Goal: Navigation & Orientation: Find specific page/section

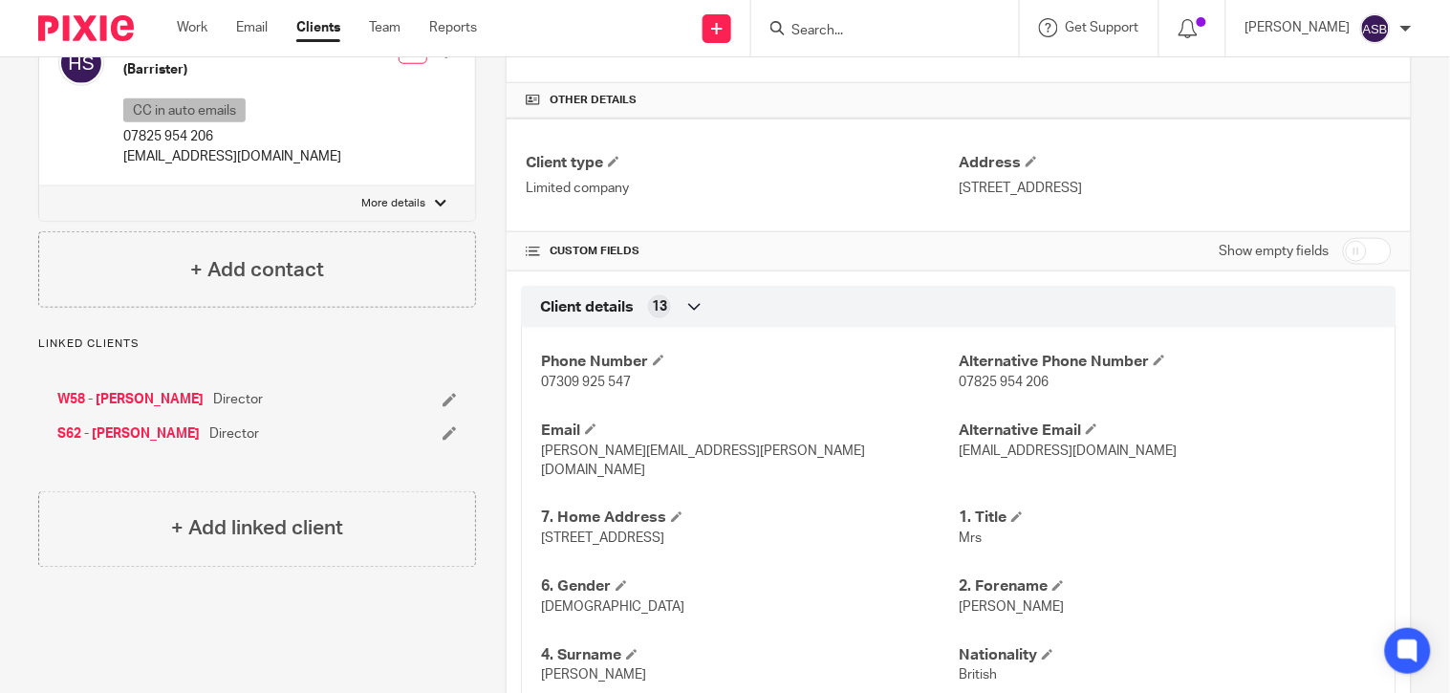
scroll to position [93, 0]
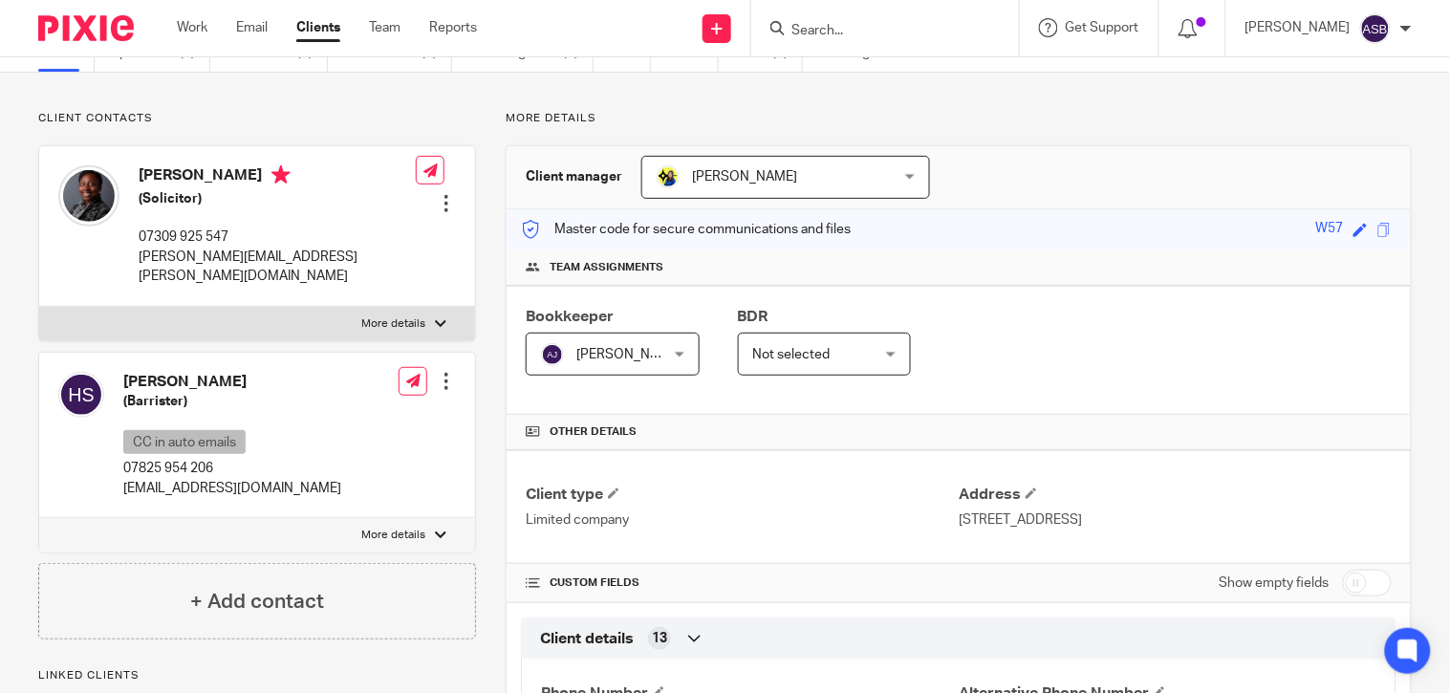
click at [801, 33] on input "Search" at bounding box center [875, 31] width 172 height 17
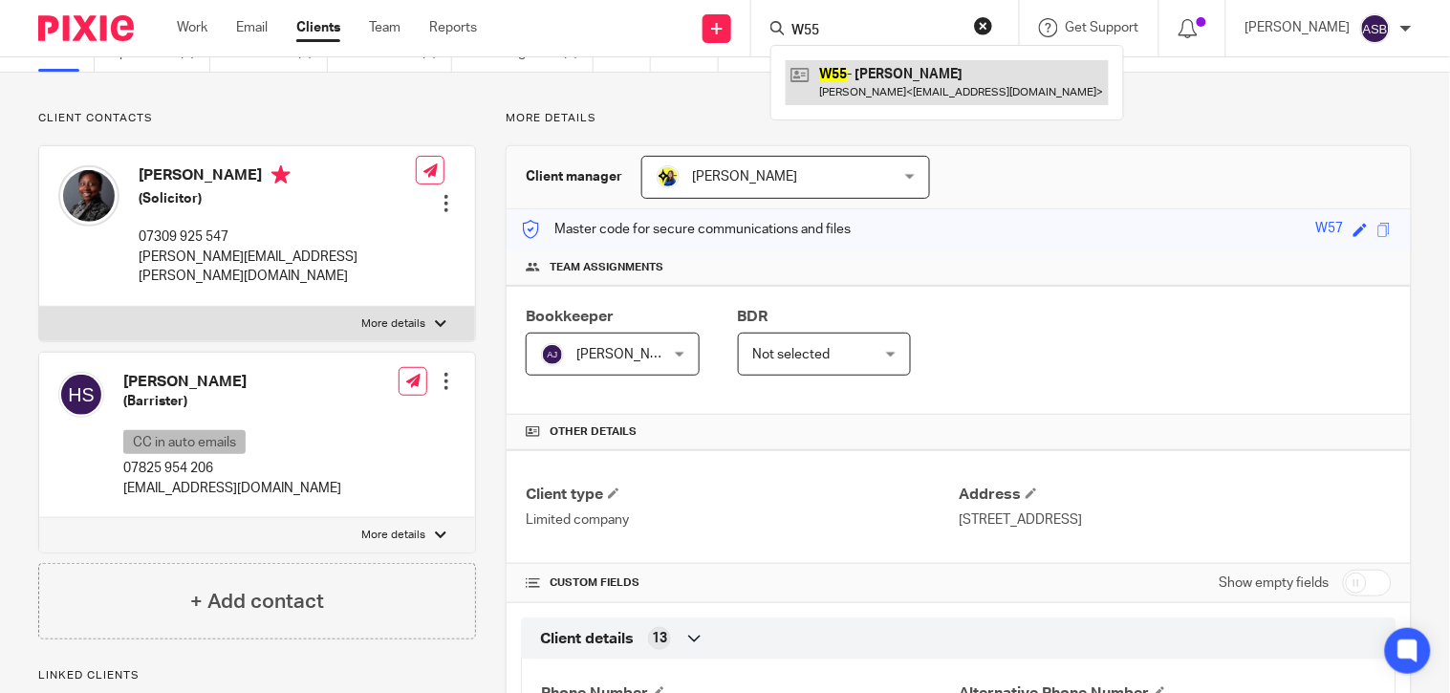
type input "W55"
click at [883, 69] on link at bounding box center [947, 82] width 323 height 44
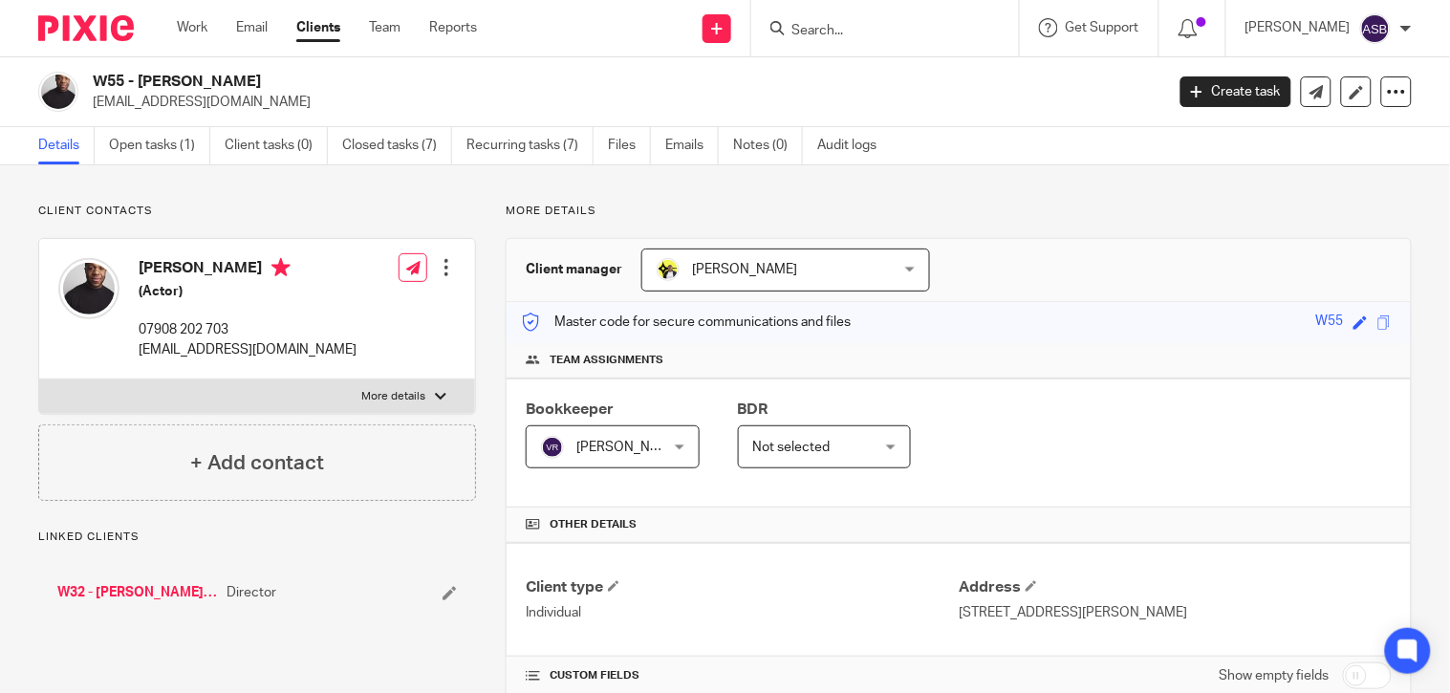
drag, startPoint x: 309, startPoint y: 83, endPoint x: 140, endPoint y: 81, distance: 168.2
click at [140, 81] on h2 "W55 - JONATHAN WRIGHT" at bounding box center [516, 82] width 847 height 20
copy h2 "JONATHAN WRIGHT"
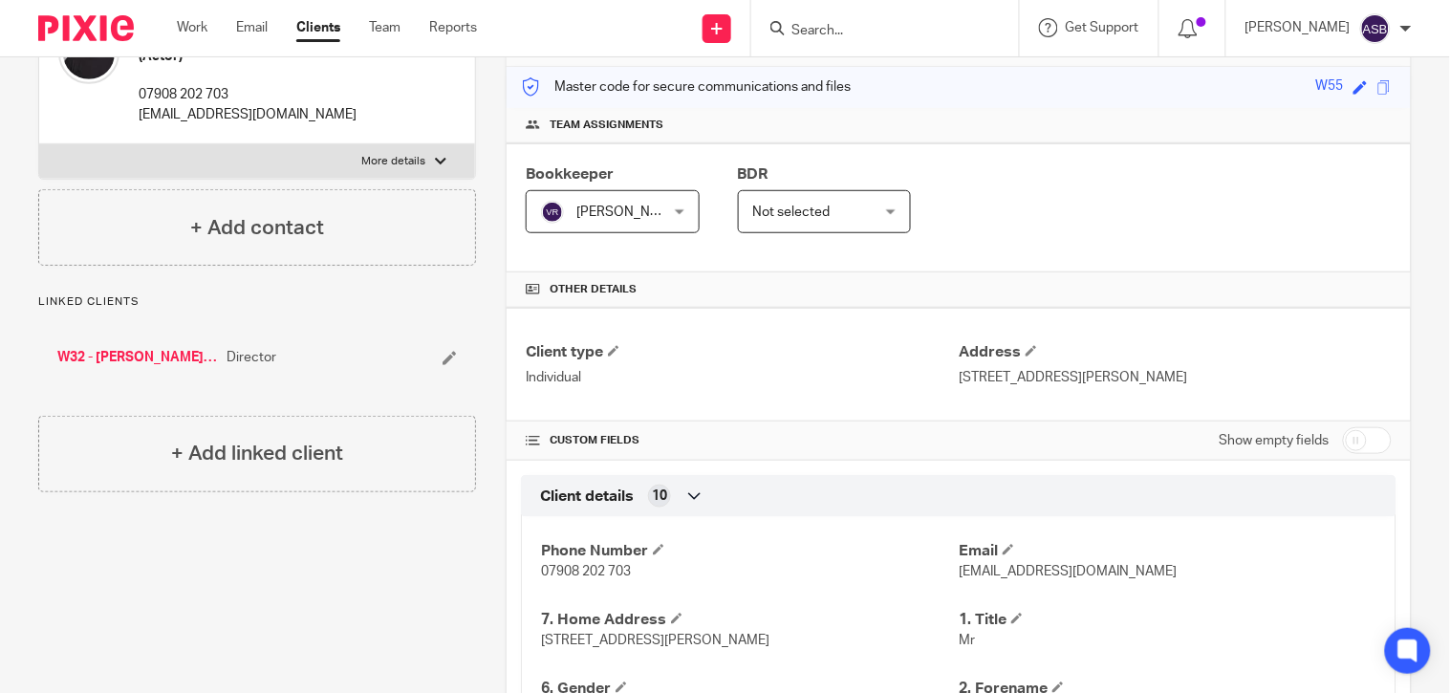
scroll to position [212, 0]
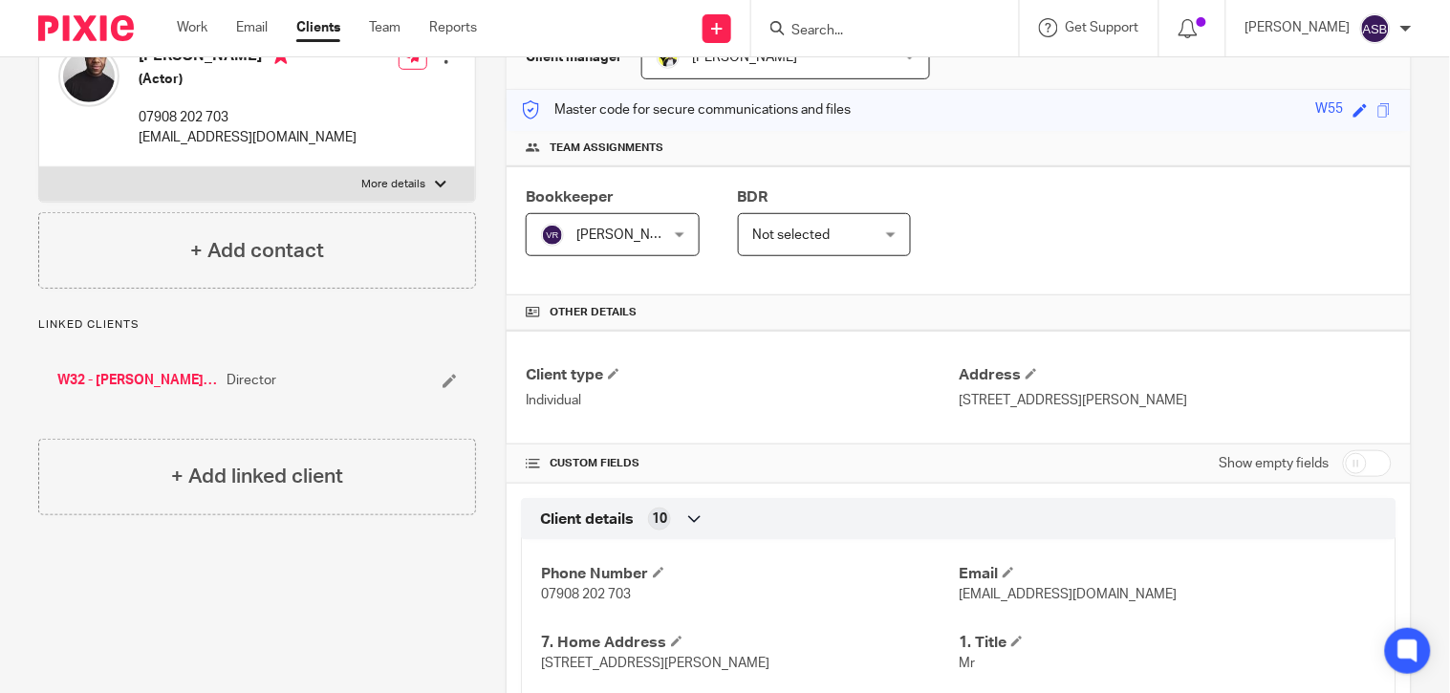
click at [172, 378] on link "W32 - LIVING WRIGHT LTD" at bounding box center [137, 380] width 160 height 19
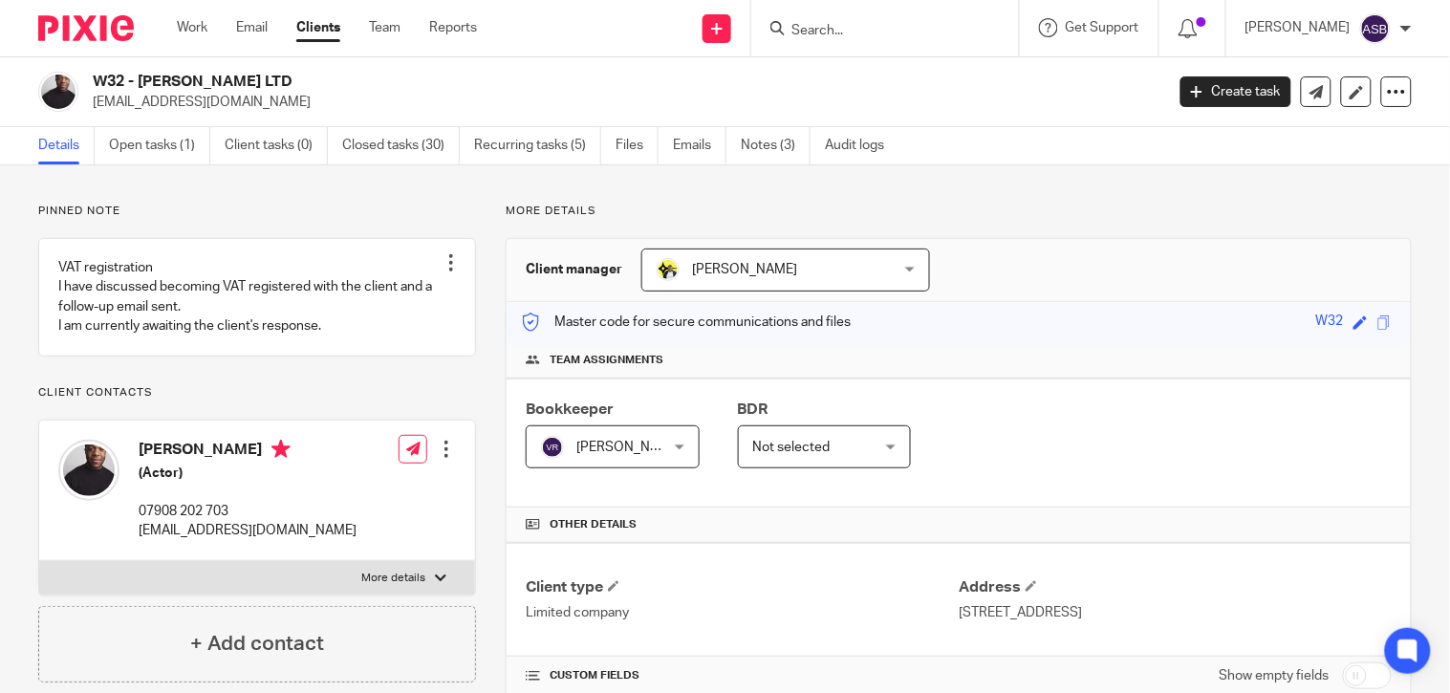
drag, startPoint x: 140, startPoint y: 79, endPoint x: 339, endPoint y: 79, distance: 199.7
click at [339, 79] on h2 "W32 - LIVING WRIGHT LTD" at bounding box center [516, 82] width 847 height 20
copy h2 "LIVING WRIGHT LTD"
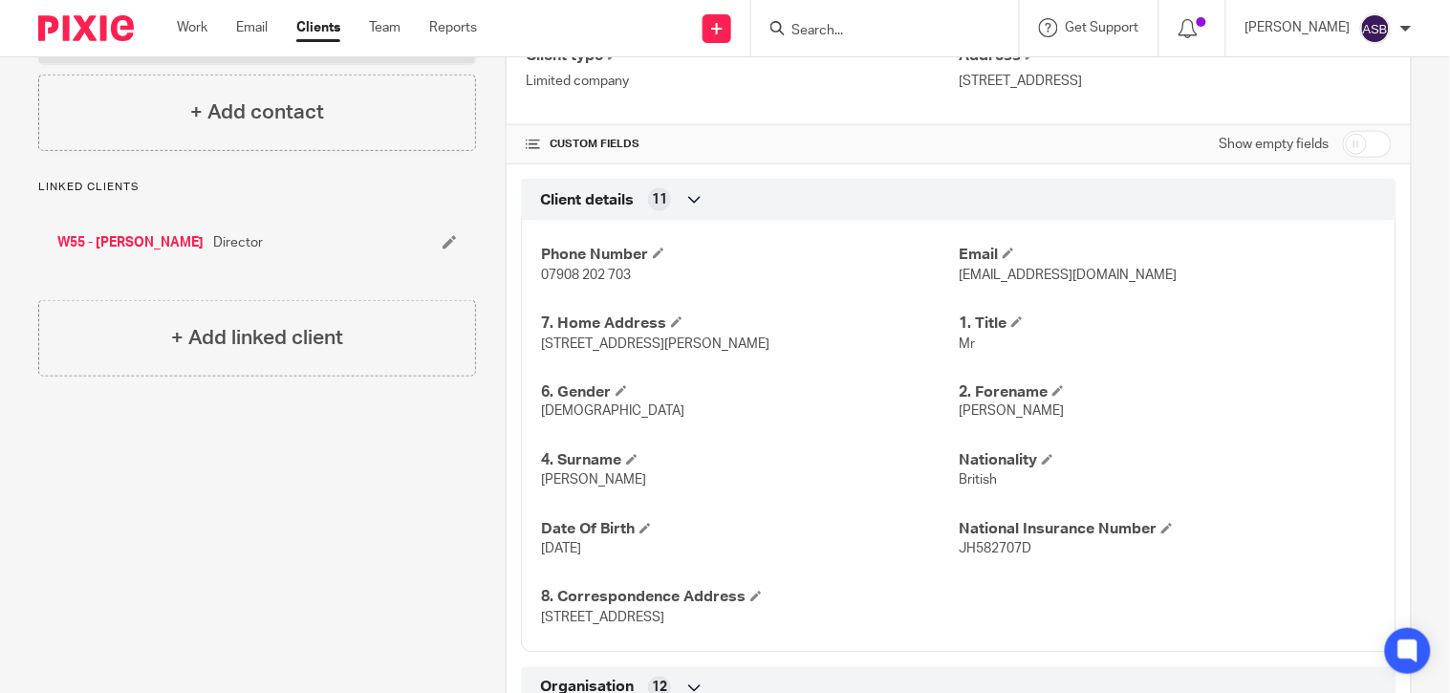
scroll to position [636, 0]
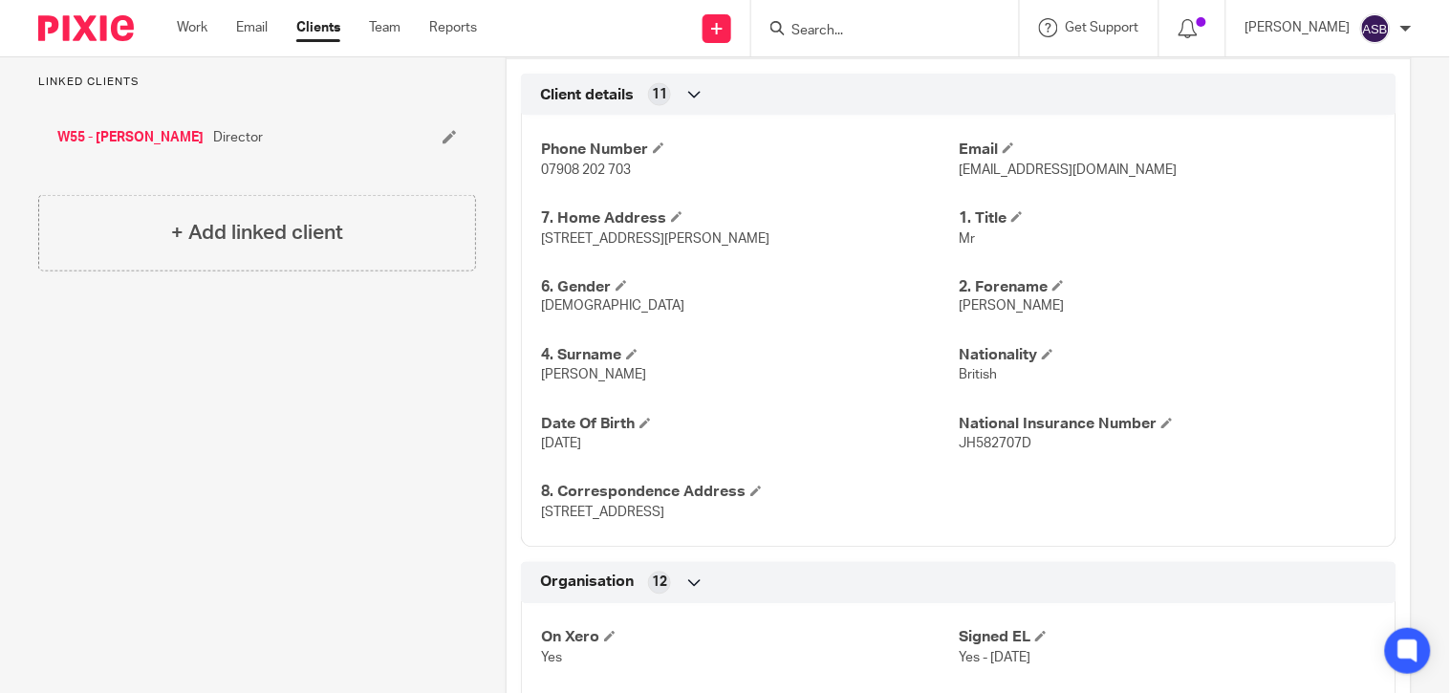
click at [158, 147] on link "W55 - JONATHAN WRIGHT" at bounding box center [130, 137] width 146 height 19
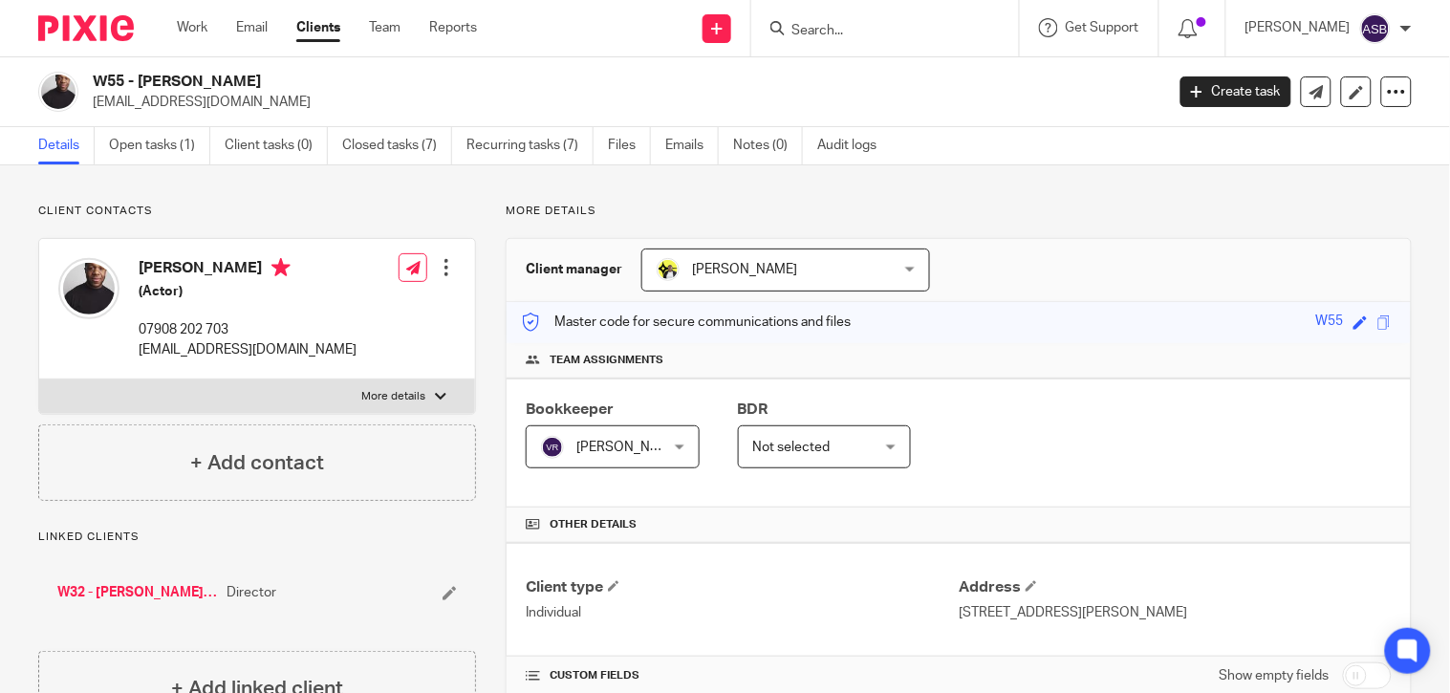
click at [790, 32] on input "Search" at bounding box center [875, 31] width 172 height 17
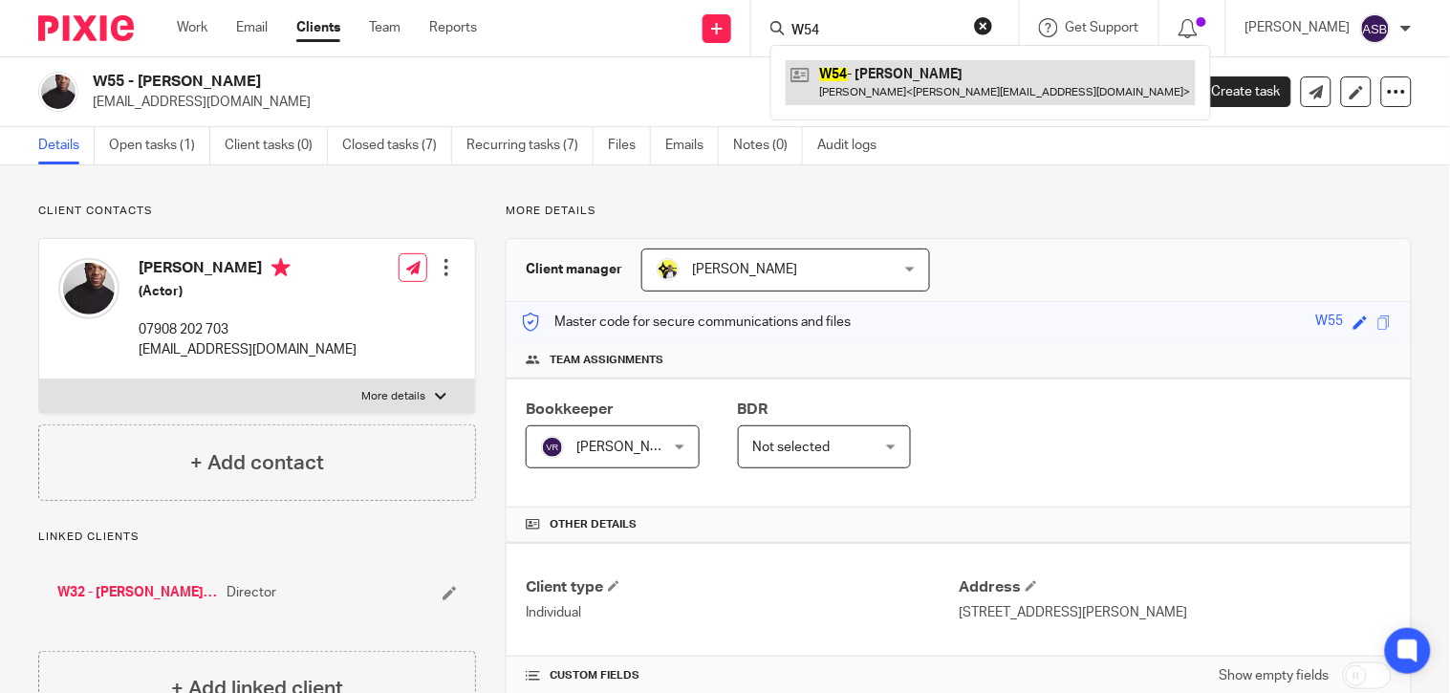
type input "W54"
click at [892, 80] on link at bounding box center [991, 82] width 410 height 44
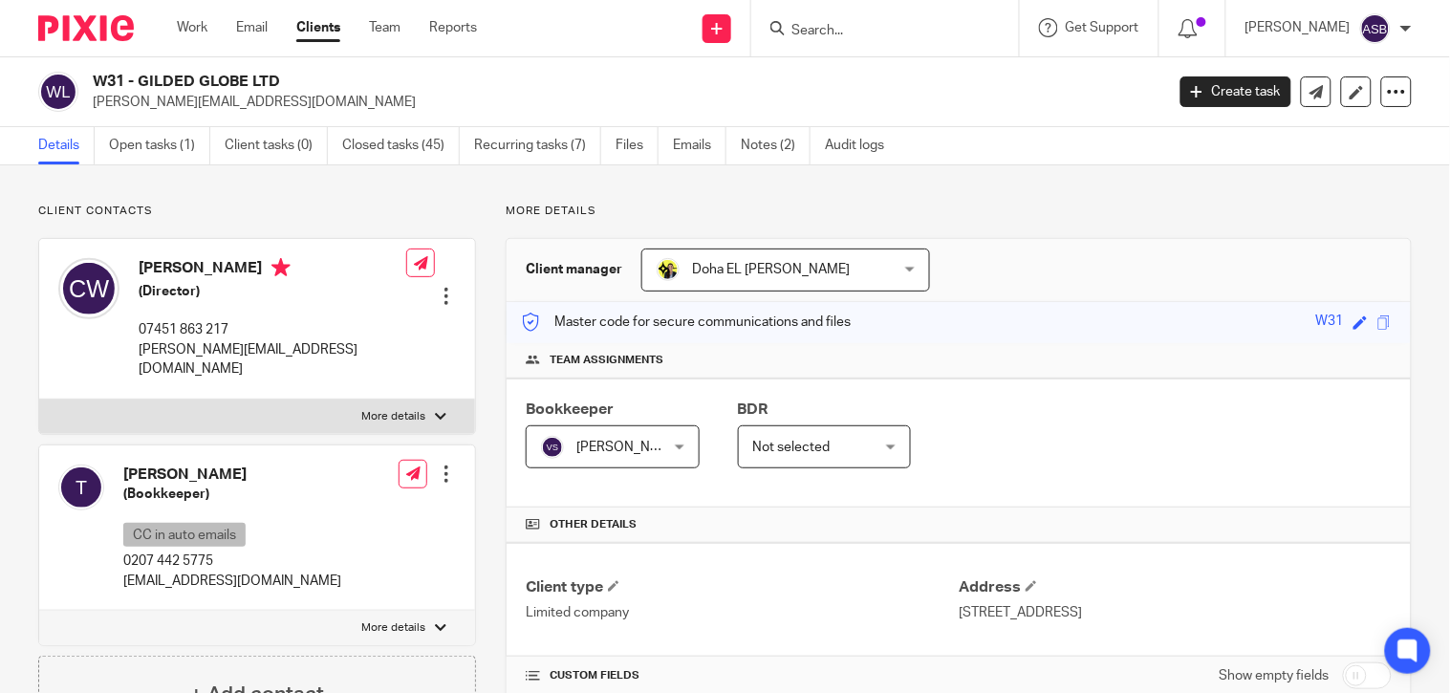
drag, startPoint x: 137, startPoint y: 76, endPoint x: 283, endPoint y: 75, distance: 146.2
click at [283, 75] on h2 "W31 - GILDED GLOBE LTD" at bounding box center [516, 82] width 847 height 20
copy h2 "GILDED GLOBE LTD"
click at [109, 80] on h2 "W31 - GILDED GLOBE LTD" at bounding box center [516, 82] width 847 height 20
drag, startPoint x: 94, startPoint y: 77, endPoint x: 282, endPoint y: 78, distance: 188.3
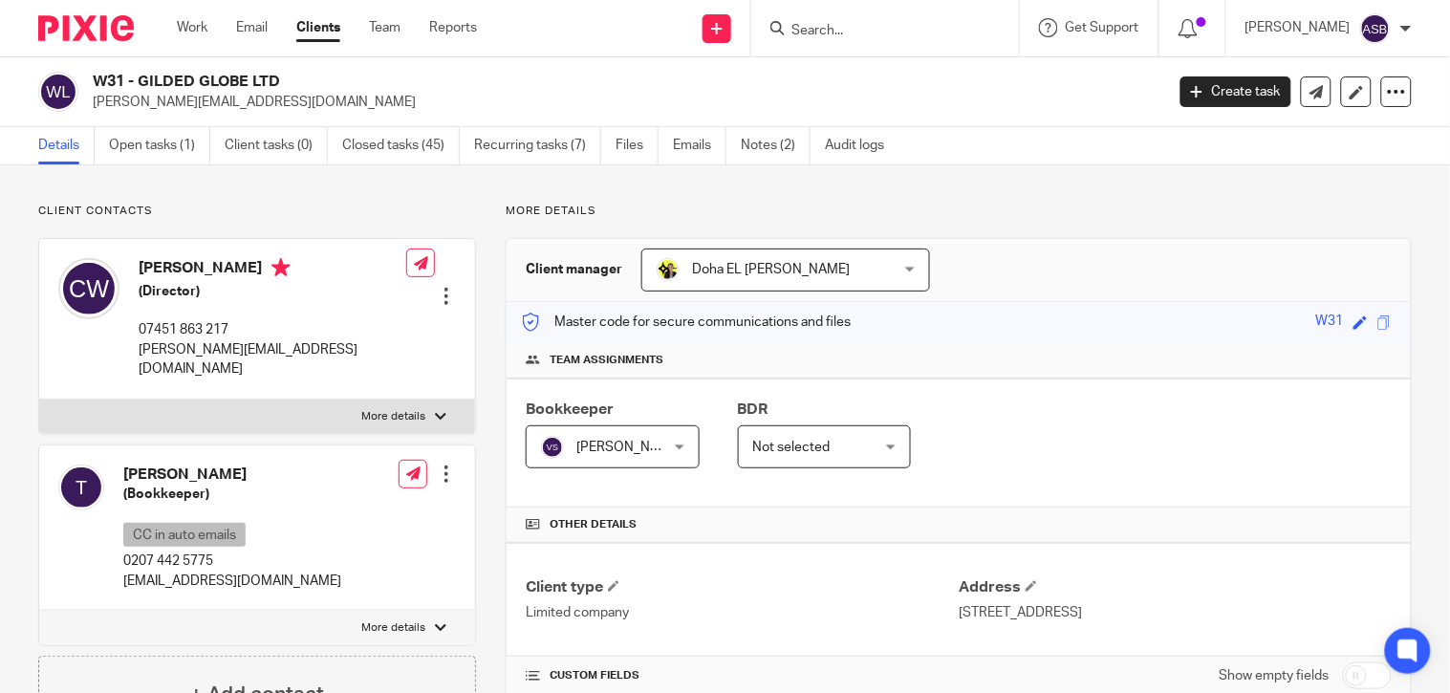
click at [282, 78] on h2 "W31 - GILDED GLOBE LTD" at bounding box center [516, 82] width 847 height 20
copy h2 "W31 - GILDED GLOBE LTD"
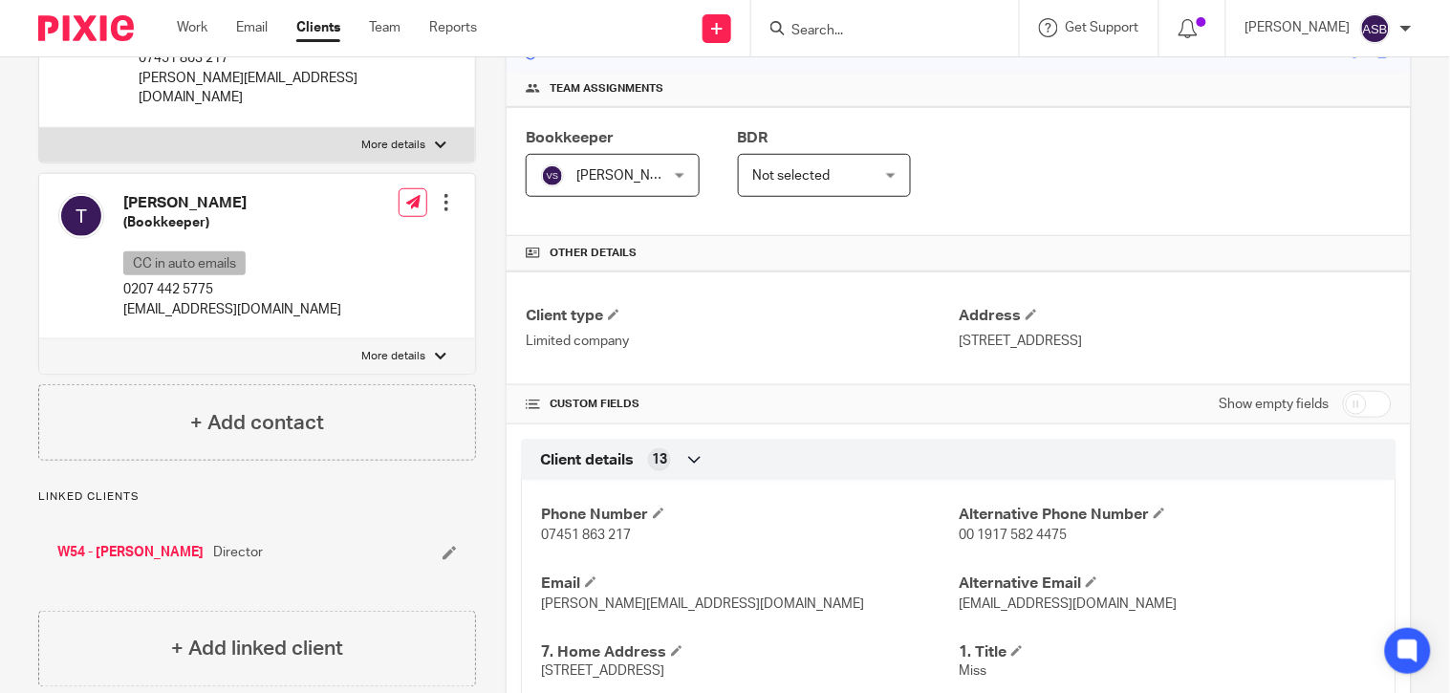
scroll to position [318, 0]
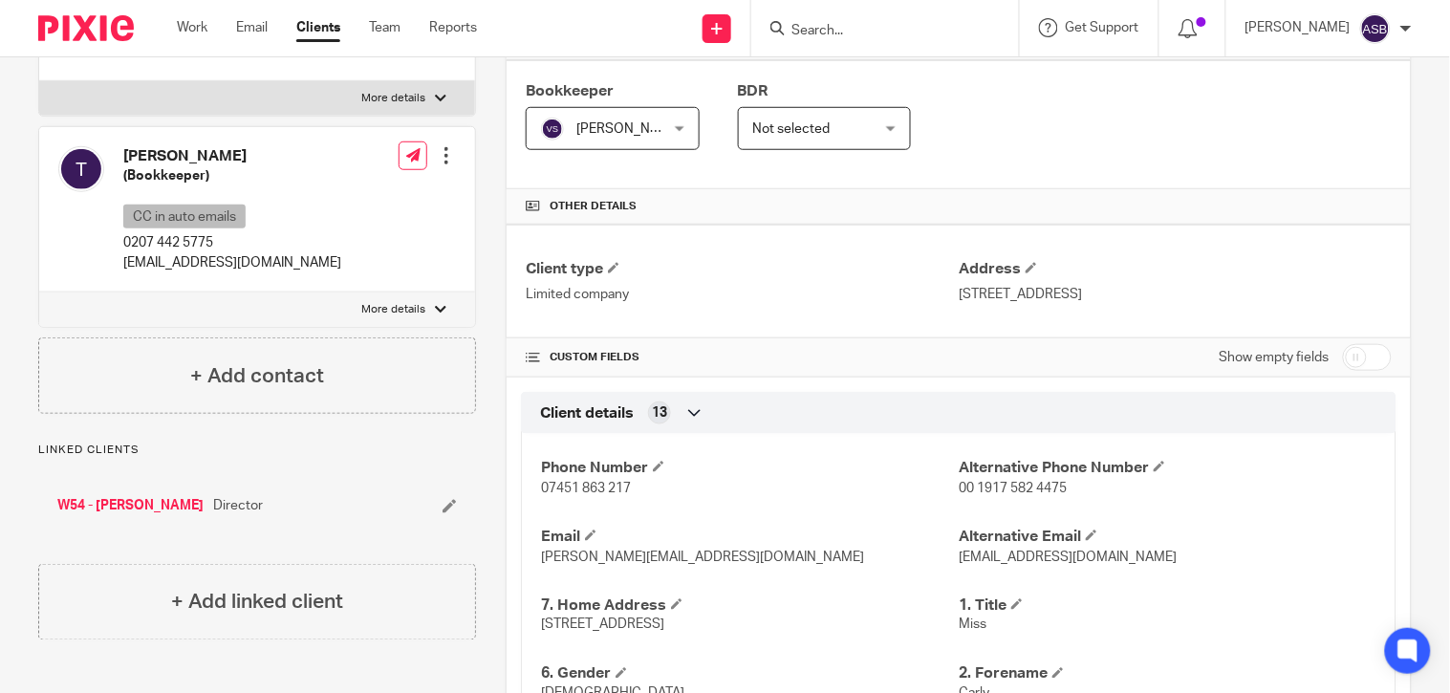
click at [826, 38] on input "Search" at bounding box center [875, 31] width 172 height 17
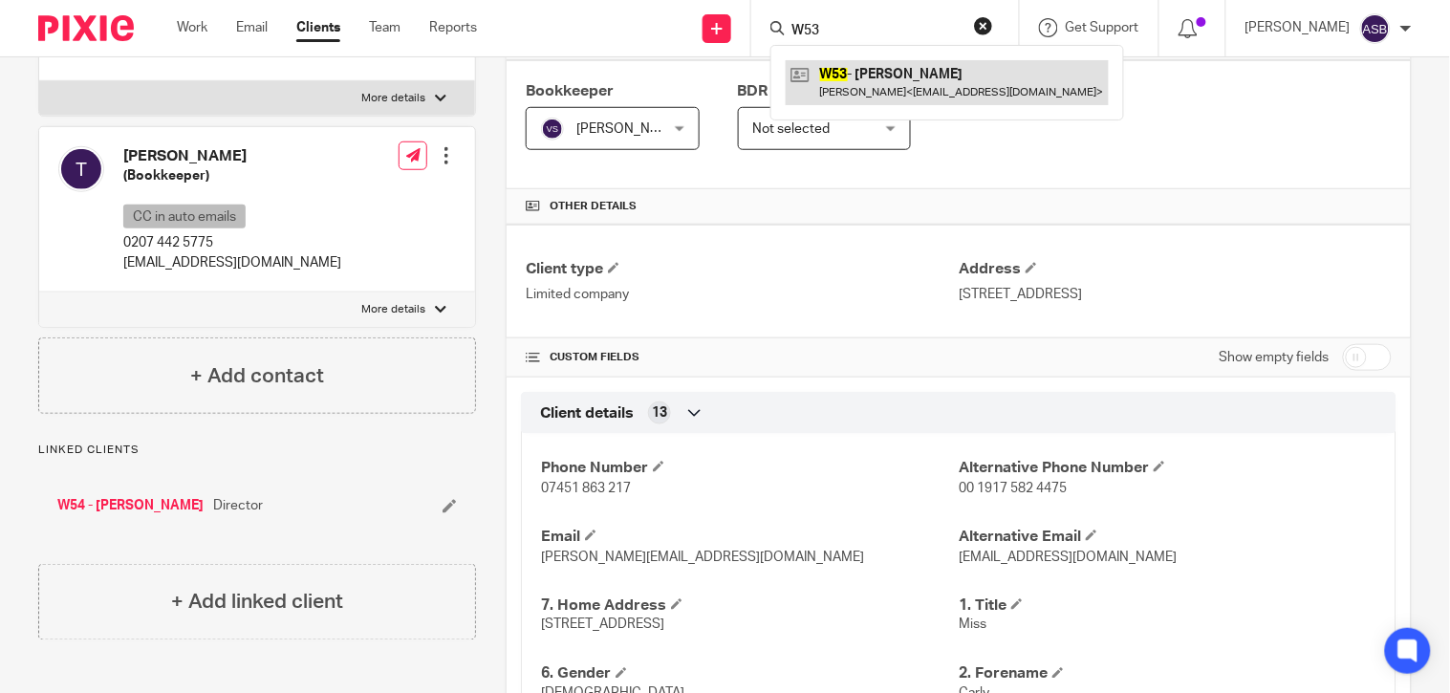
type input "W53"
click at [890, 86] on link at bounding box center [947, 82] width 323 height 44
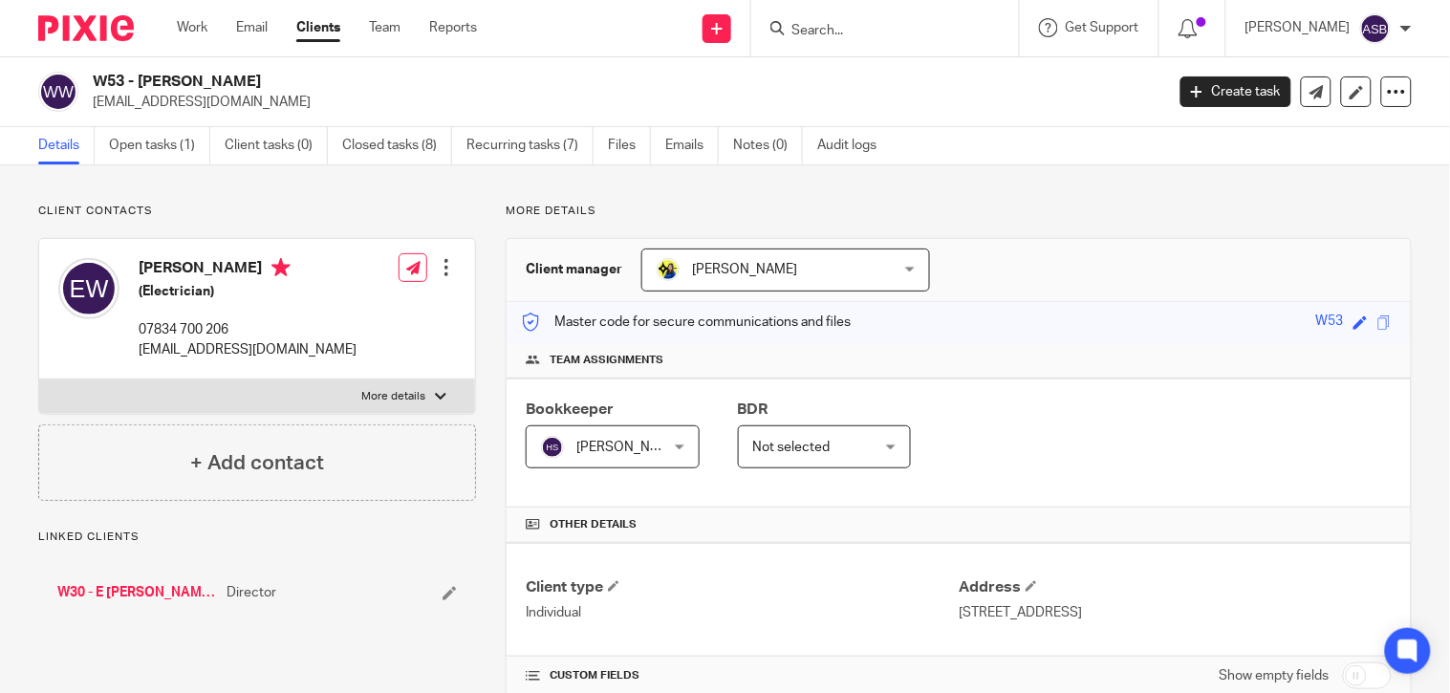
drag, startPoint x: 140, startPoint y: 80, endPoint x: 285, endPoint y: 80, distance: 144.3
click at [285, 80] on h2 "W53 - [PERSON_NAME]" at bounding box center [516, 82] width 847 height 20
copy h2 "EMLYN WATKINSON"
click at [143, 595] on link "W30 - E WATKINSON ELECTRICAL LTD" at bounding box center [137, 592] width 160 height 19
click at [161, 591] on link "W53 - EMLYN WATKINSON" at bounding box center [130, 592] width 146 height 19
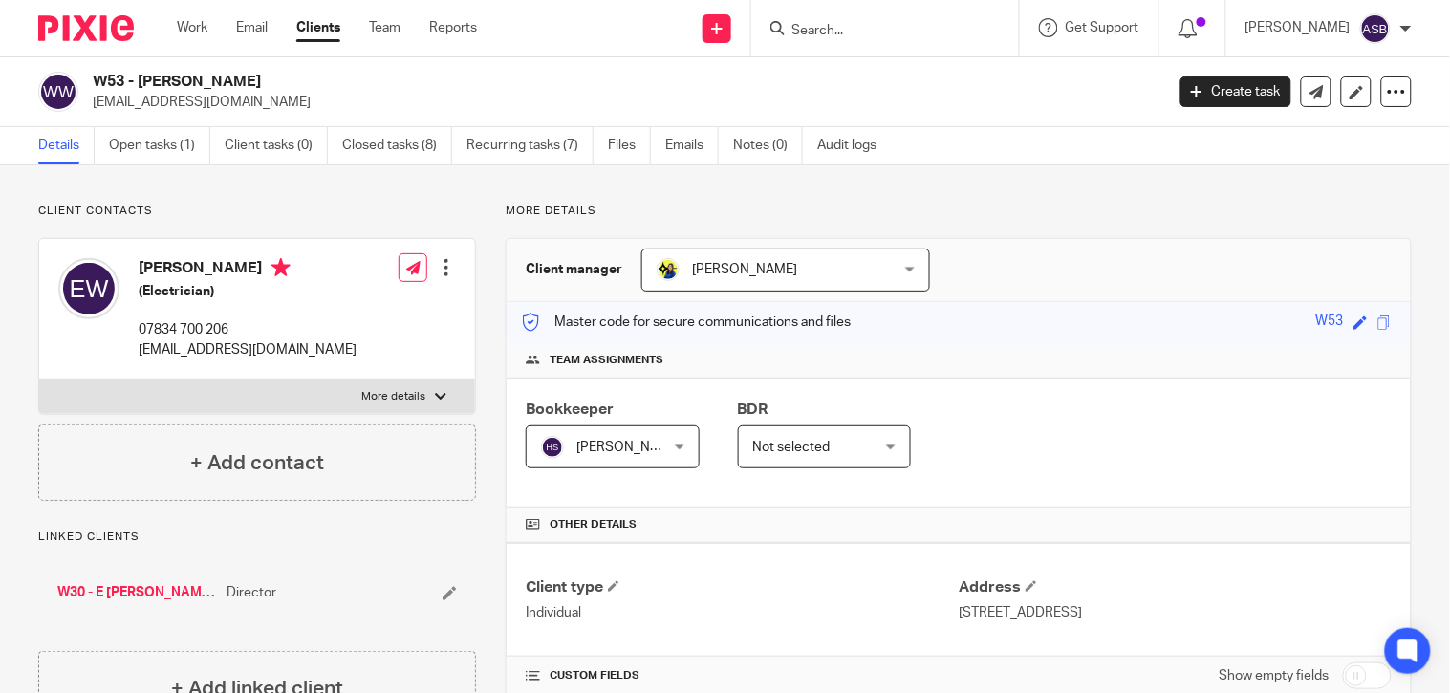
drag, startPoint x: 827, startPoint y: 23, endPoint x: 834, endPoint y: 40, distance: 18.8
click at [828, 23] on input "Search" at bounding box center [875, 31] width 172 height 17
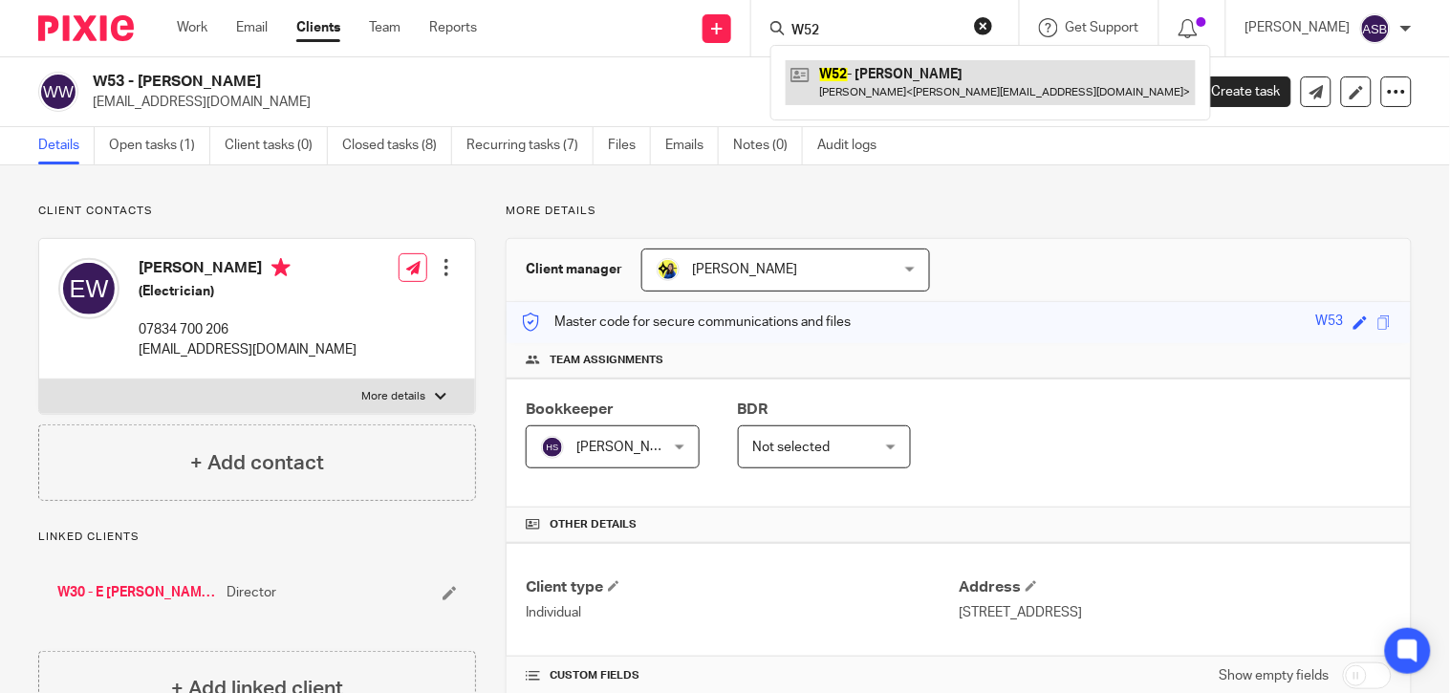
type input "W52"
click at [885, 81] on link at bounding box center [991, 82] width 410 height 44
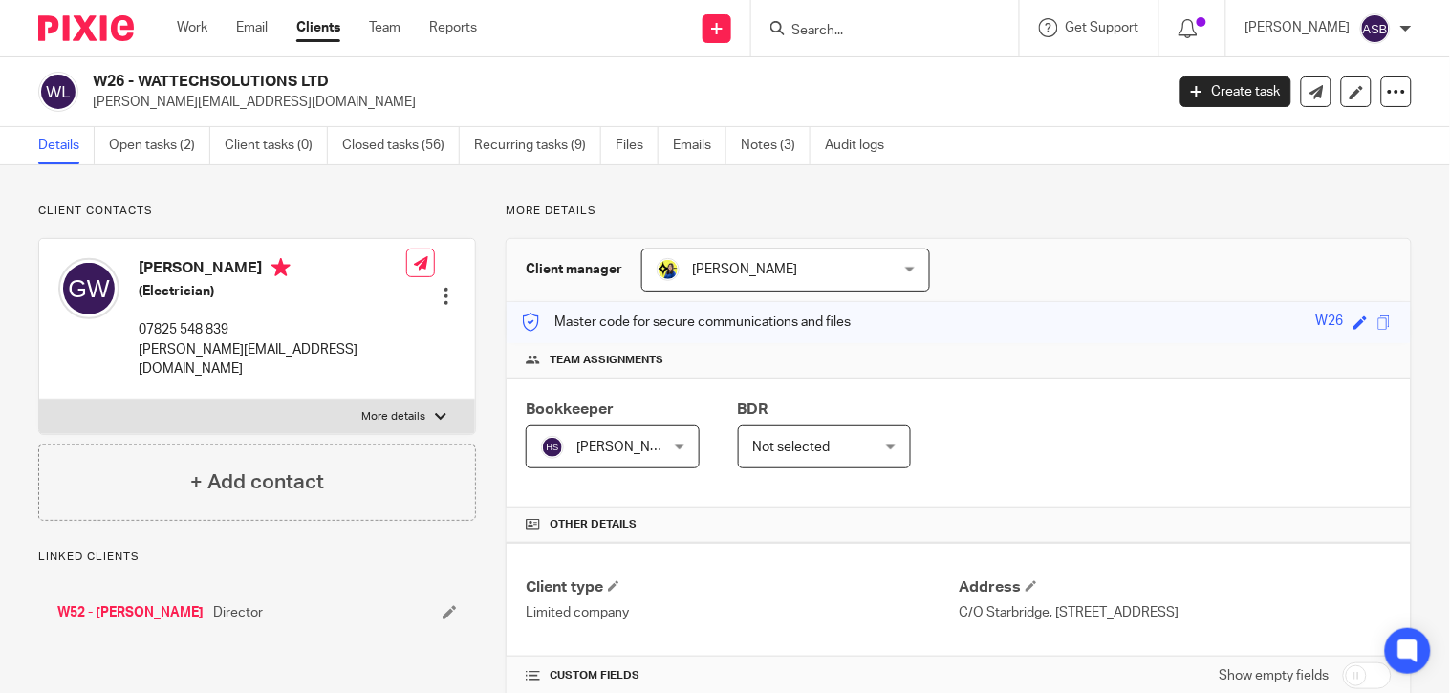
drag, startPoint x: 0, startPoint y: 0, endPoint x: 329, endPoint y: 80, distance: 338.4
click at [329, 80] on h2 "W26 - WATTECHSOLUTIONS LTD" at bounding box center [516, 82] width 847 height 20
copy h2 "WATTECHSOLUTIONS LTD"
click at [119, 603] on link "W52 - GERALD WATT" at bounding box center [130, 612] width 146 height 19
click at [837, 31] on input "Search" at bounding box center [875, 31] width 172 height 17
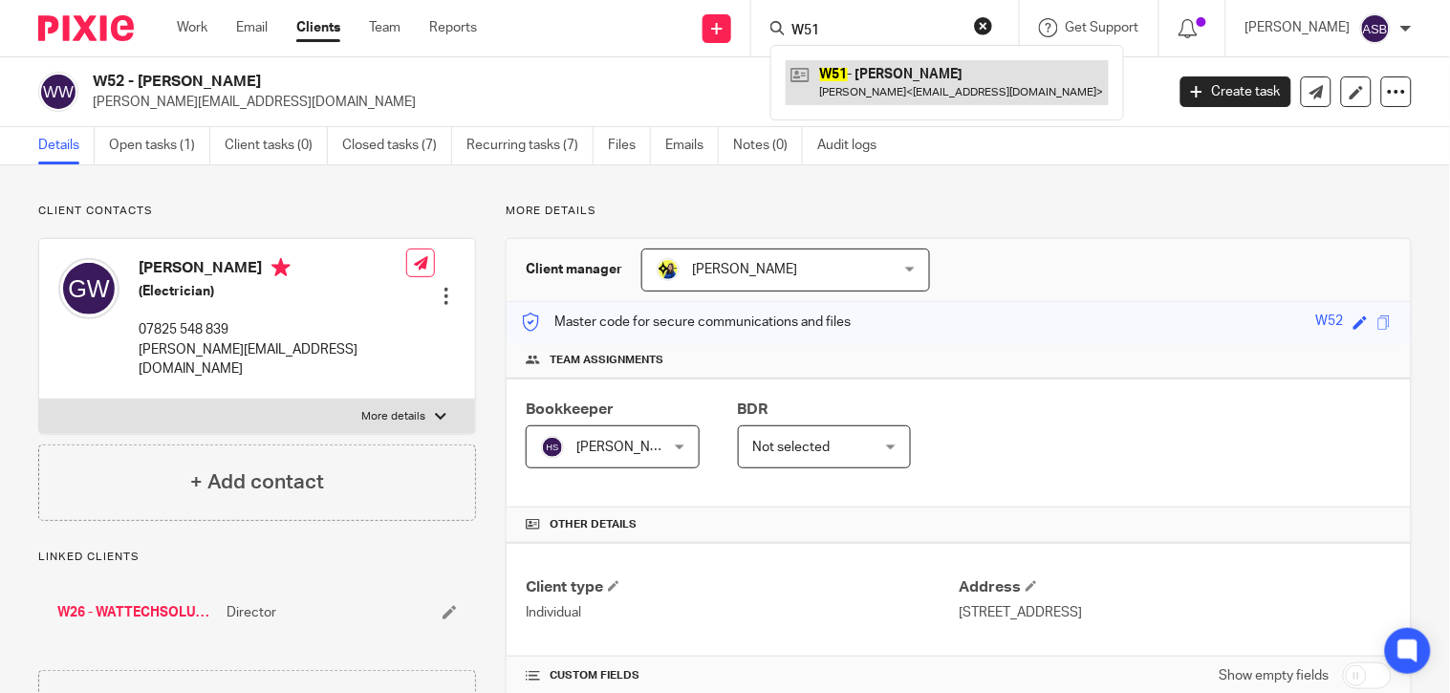
type input "W51"
click at [899, 81] on link at bounding box center [947, 82] width 323 height 44
